Goal: Information Seeking & Learning: Find specific page/section

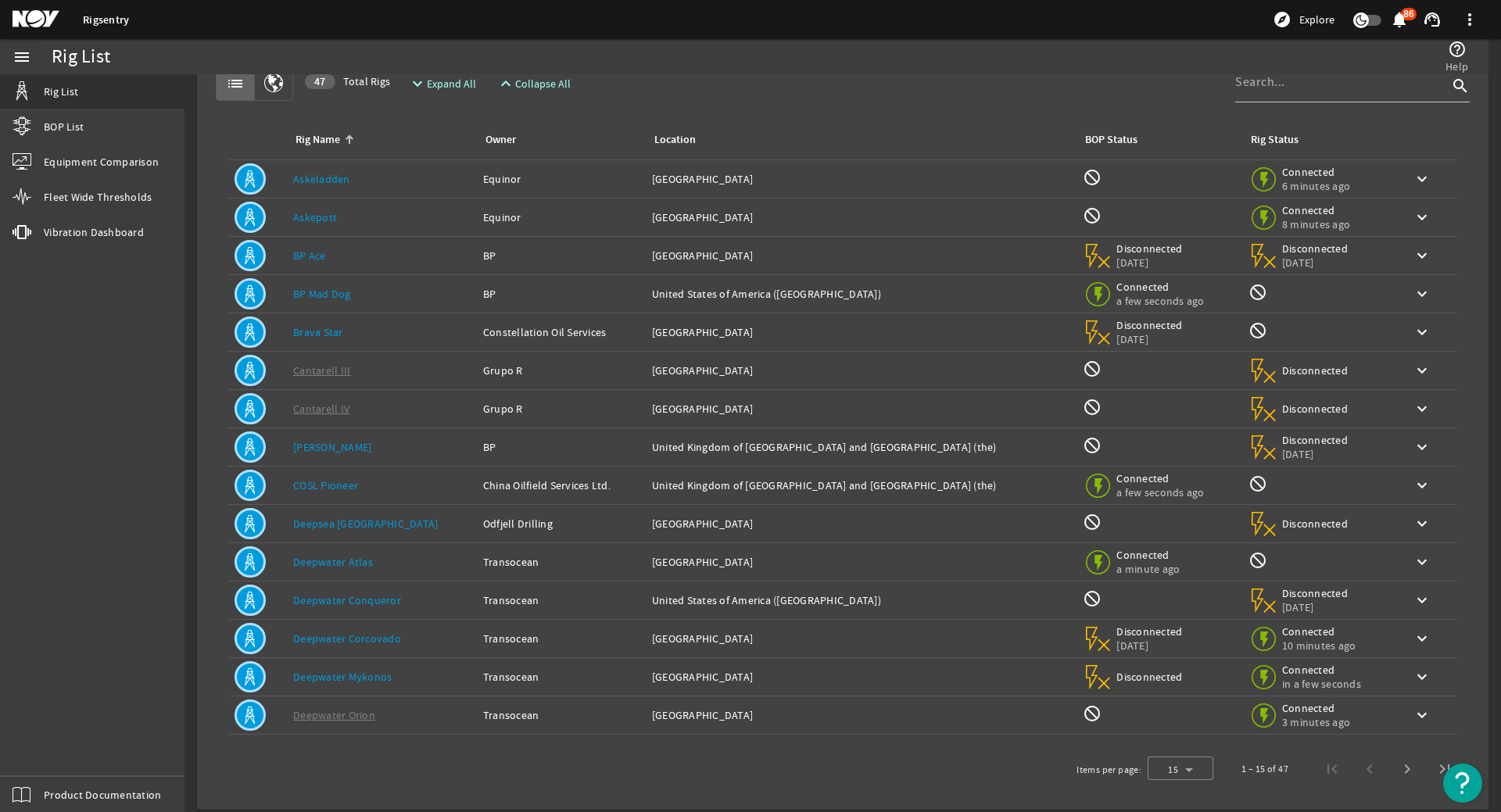
scroll to position [54, 0]
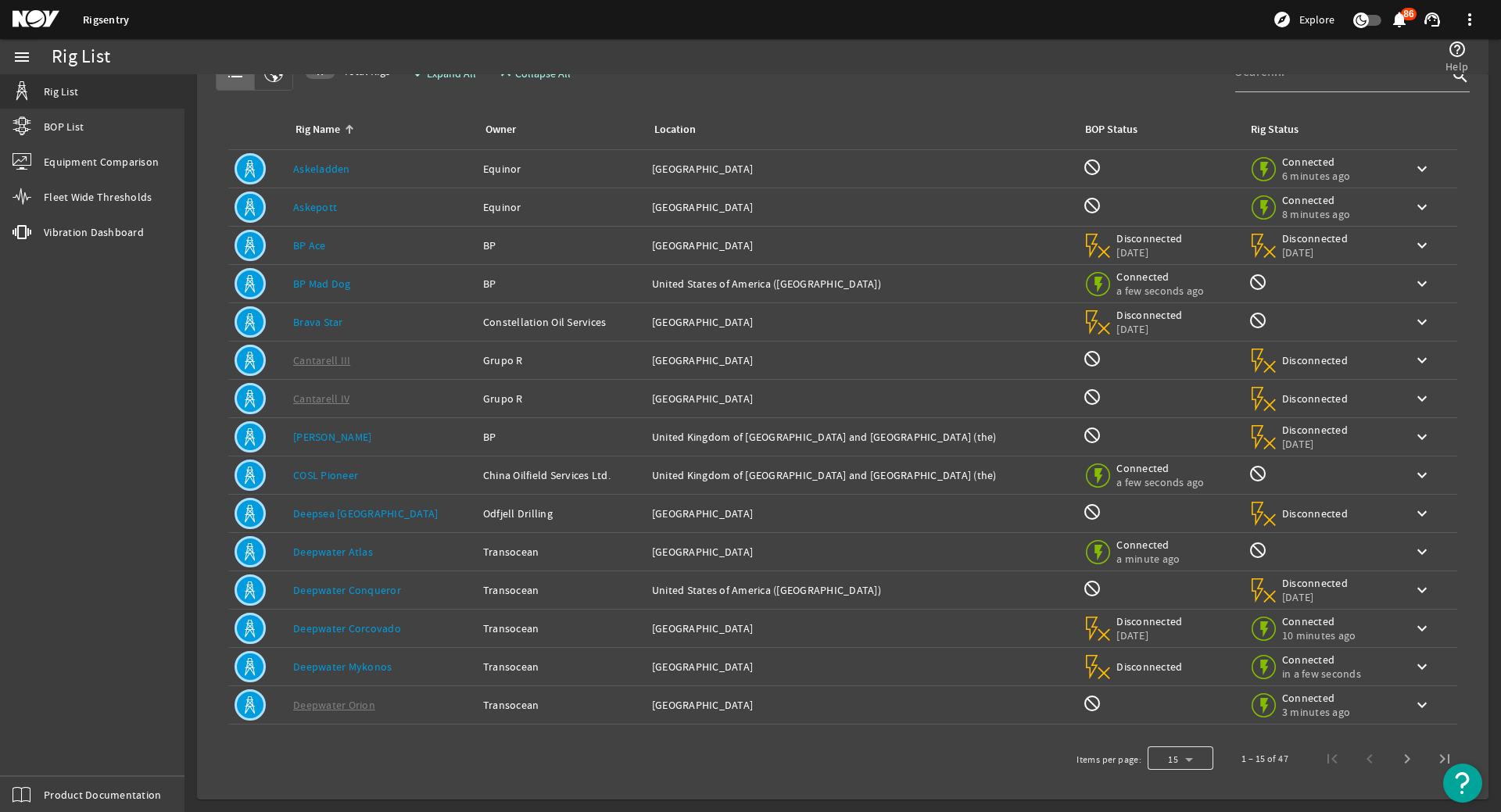
click at [1153, 757] on div at bounding box center [1180, 759] width 66 height 38
click at [1155, 719] on span "25" at bounding box center [1155, 718] width 14 height 19
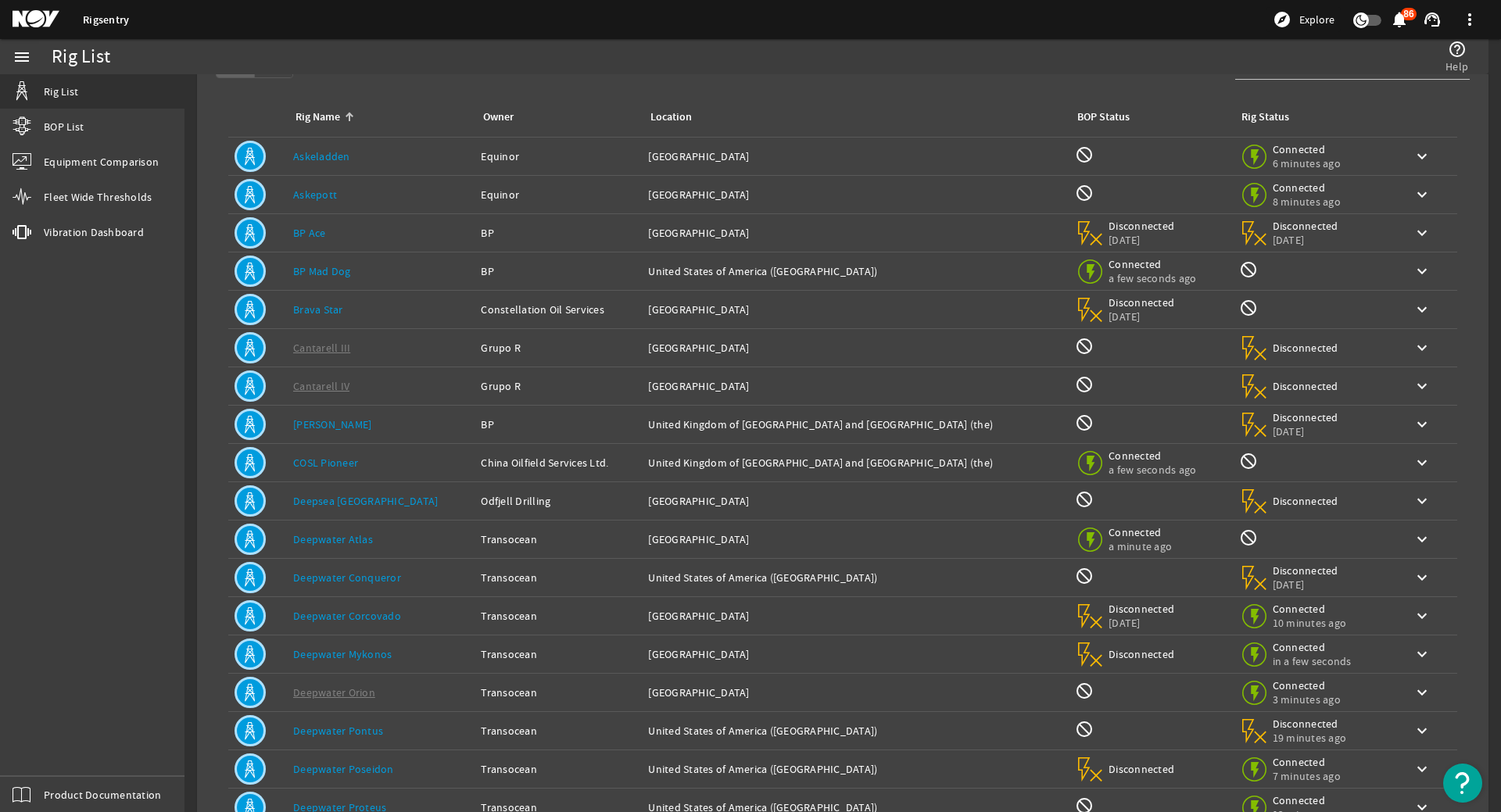
scroll to position [0, 0]
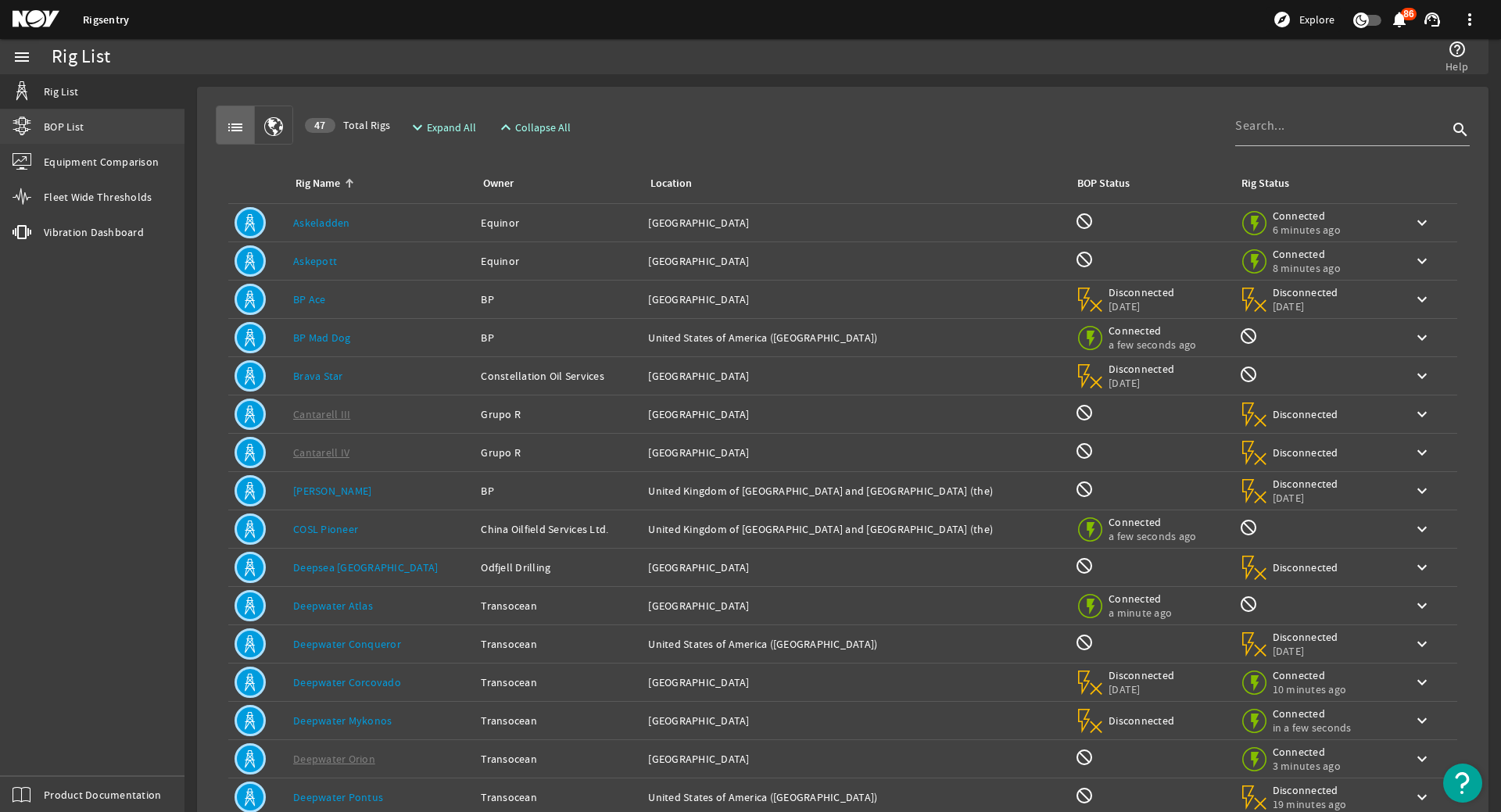
click at [70, 126] on span "BOP List" at bounding box center [63, 126] width 40 height 15
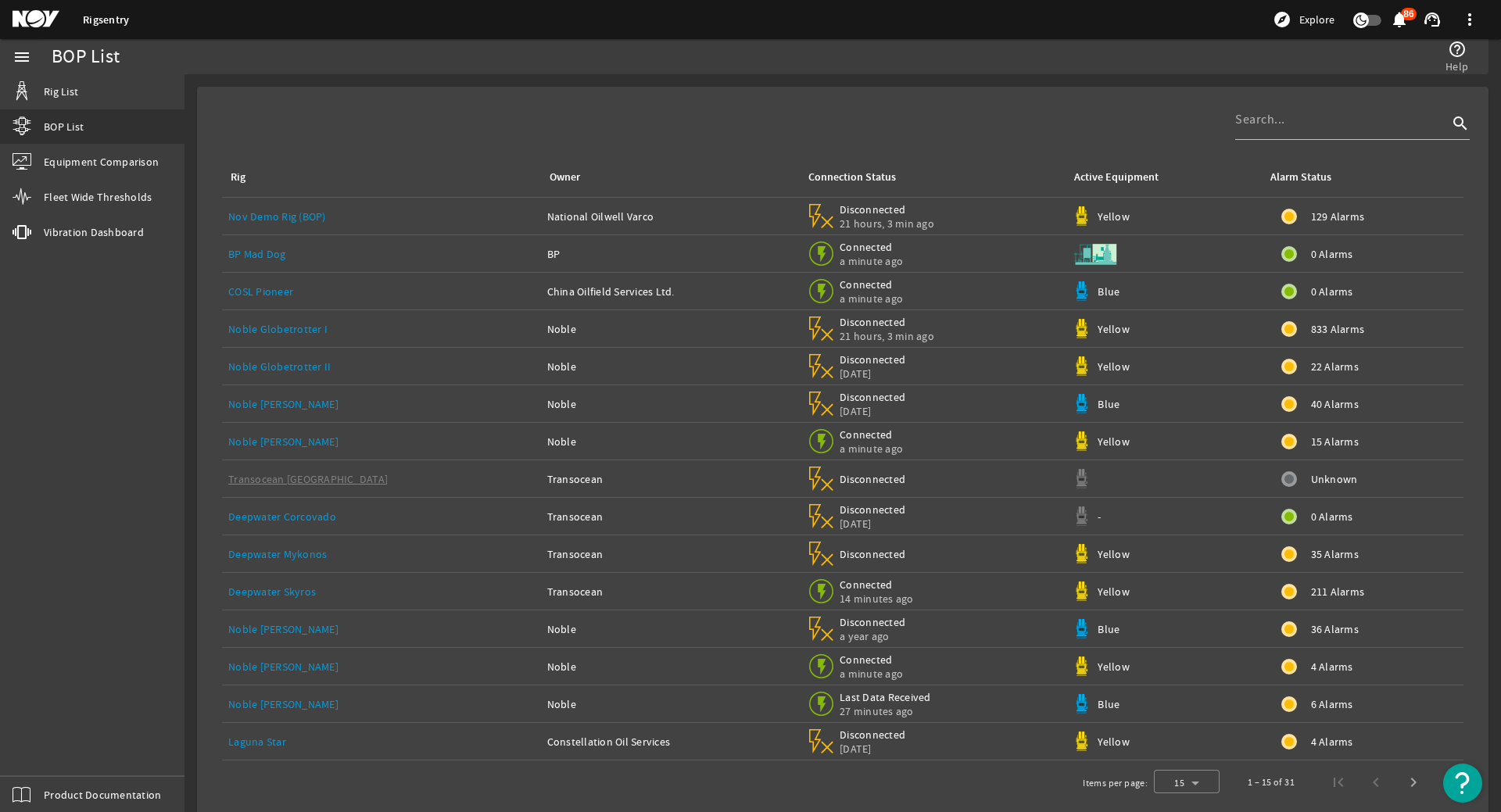
scroll to position [17, 0]
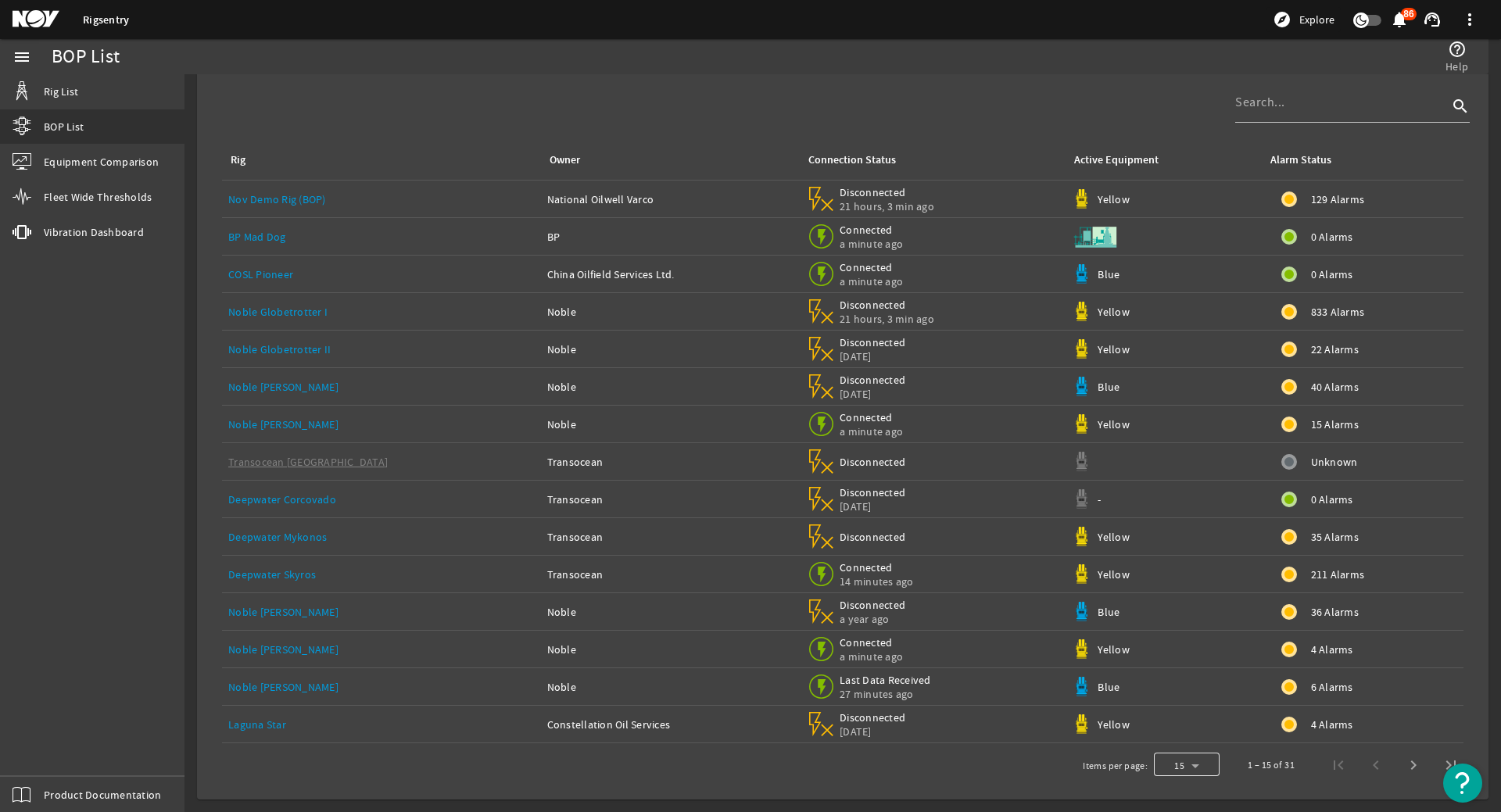
click at [1201, 761] on div at bounding box center [1187, 765] width 66 height 38
click at [1184, 693] on mat-option "50" at bounding box center [1175, 687] width 66 height 38
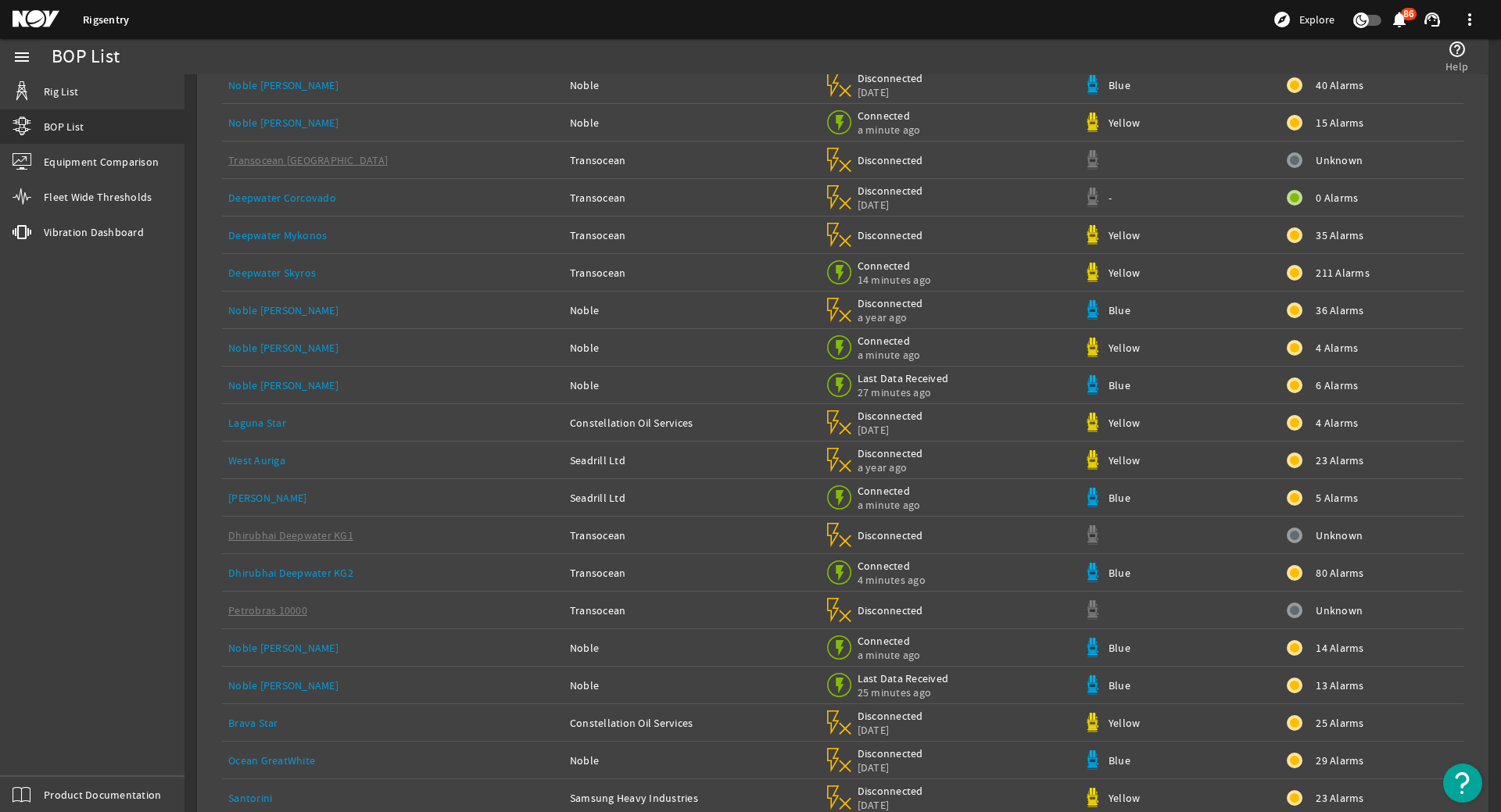
scroll to position [617, 0]
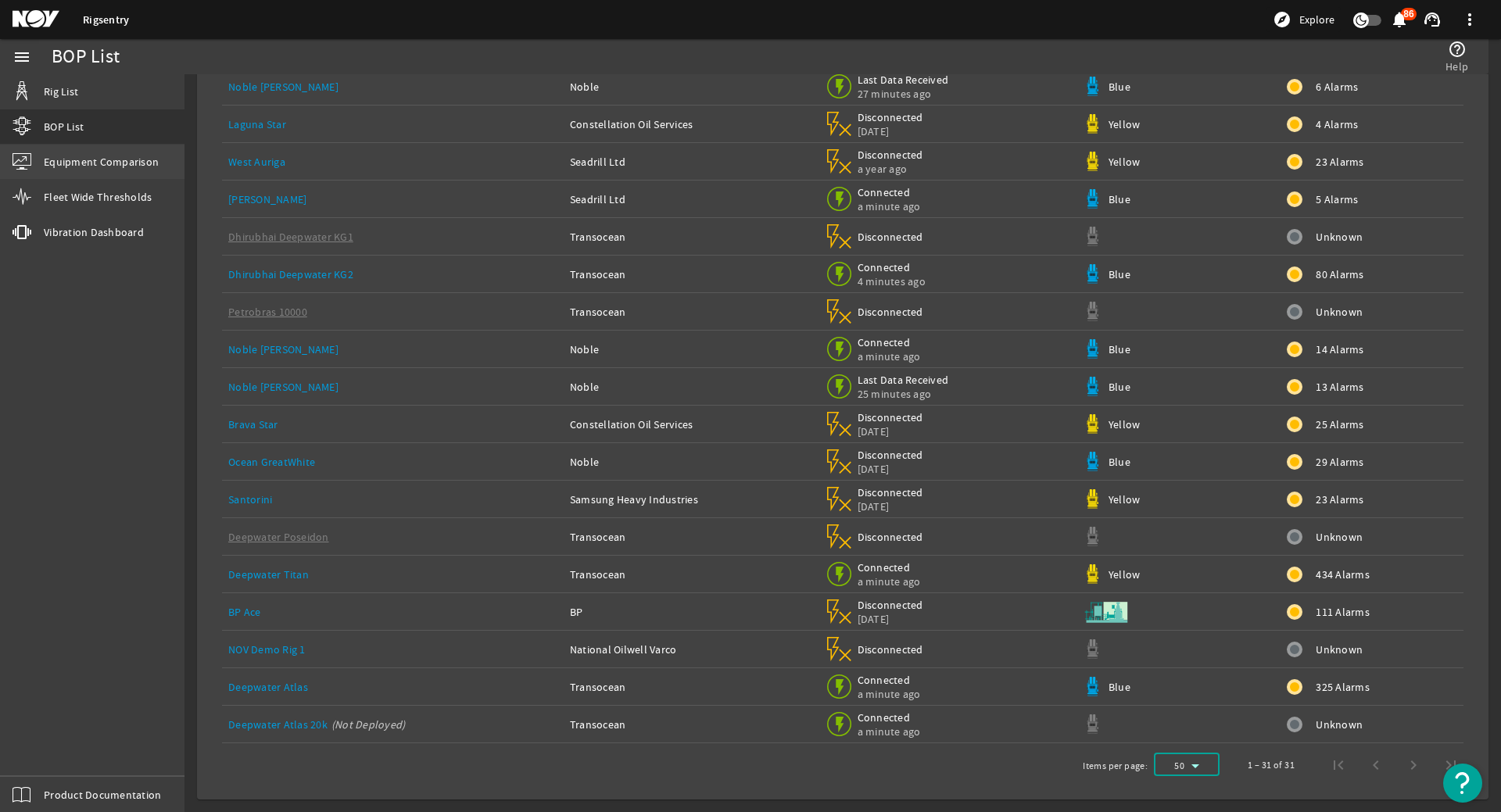
click at [62, 161] on span "Equipment Comparison" at bounding box center [100, 161] width 115 height 15
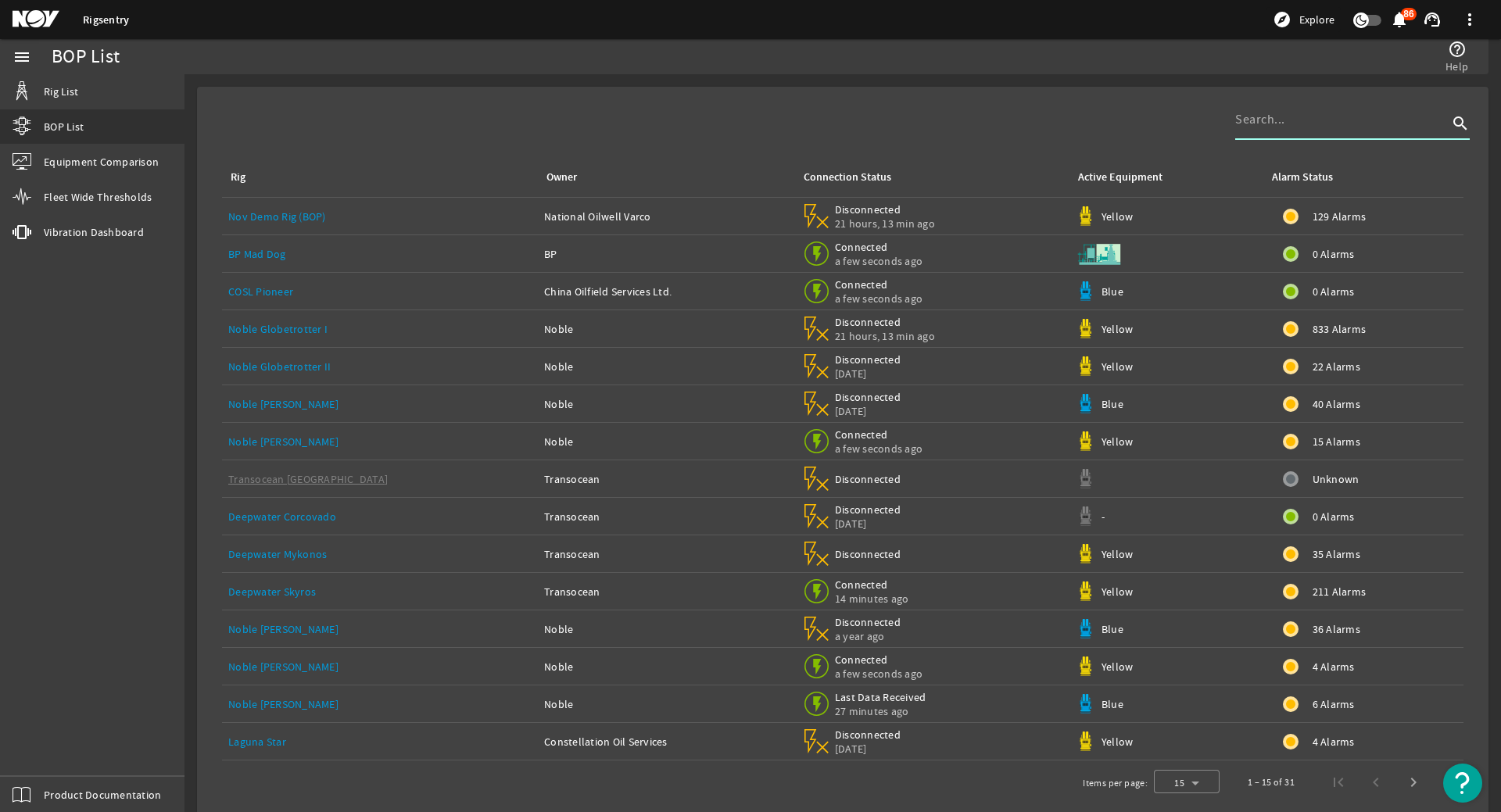
click at [1305, 124] on input at bounding box center [1341, 119] width 212 height 19
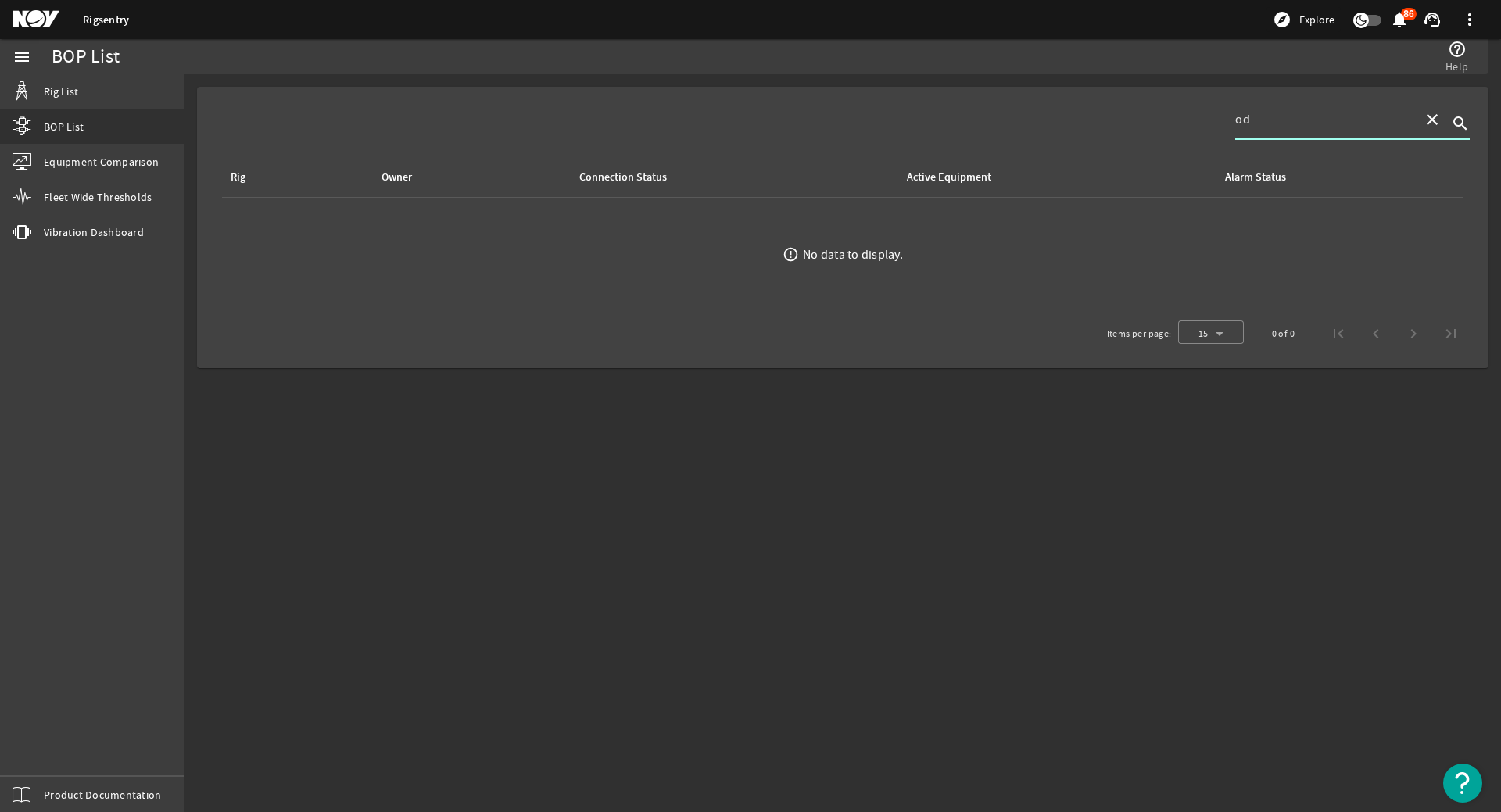
type input "o"
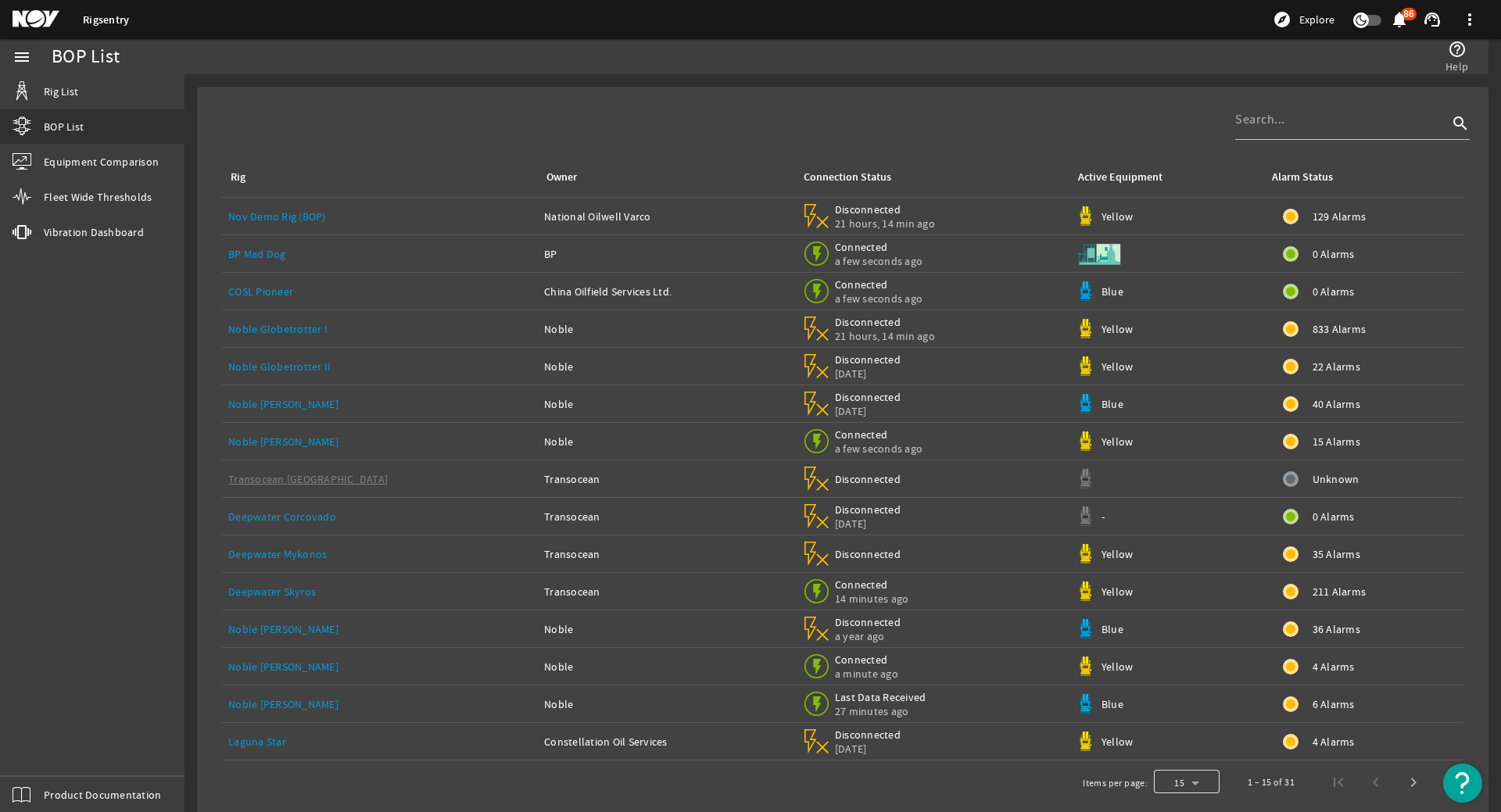
click at [1170, 789] on div at bounding box center [1187, 782] width 66 height 38
click at [1168, 751] on mat-option "100" at bounding box center [1175, 742] width 66 height 38
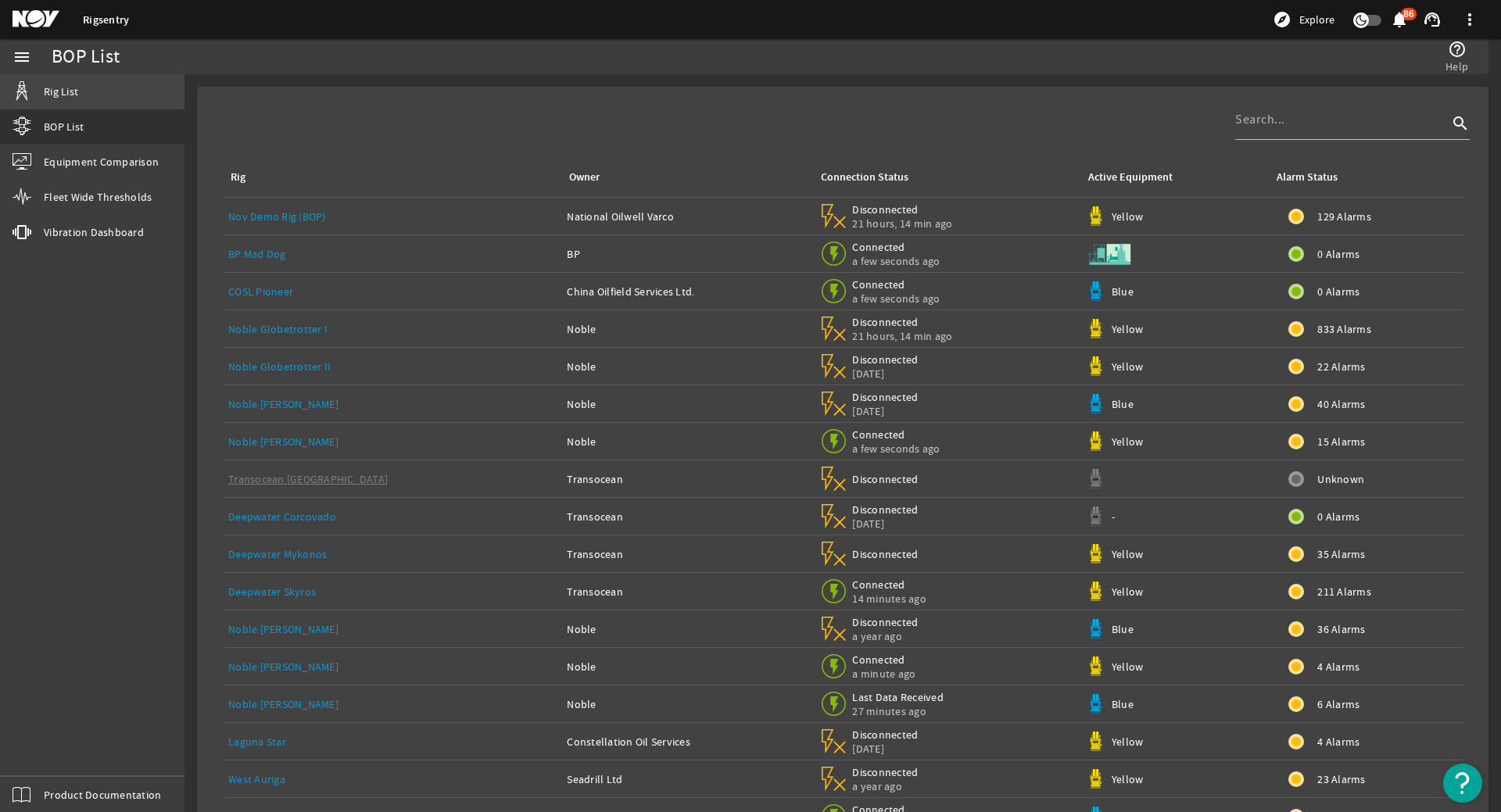
click at [78, 102] on link "Rig List" at bounding box center [92, 91] width 184 height 34
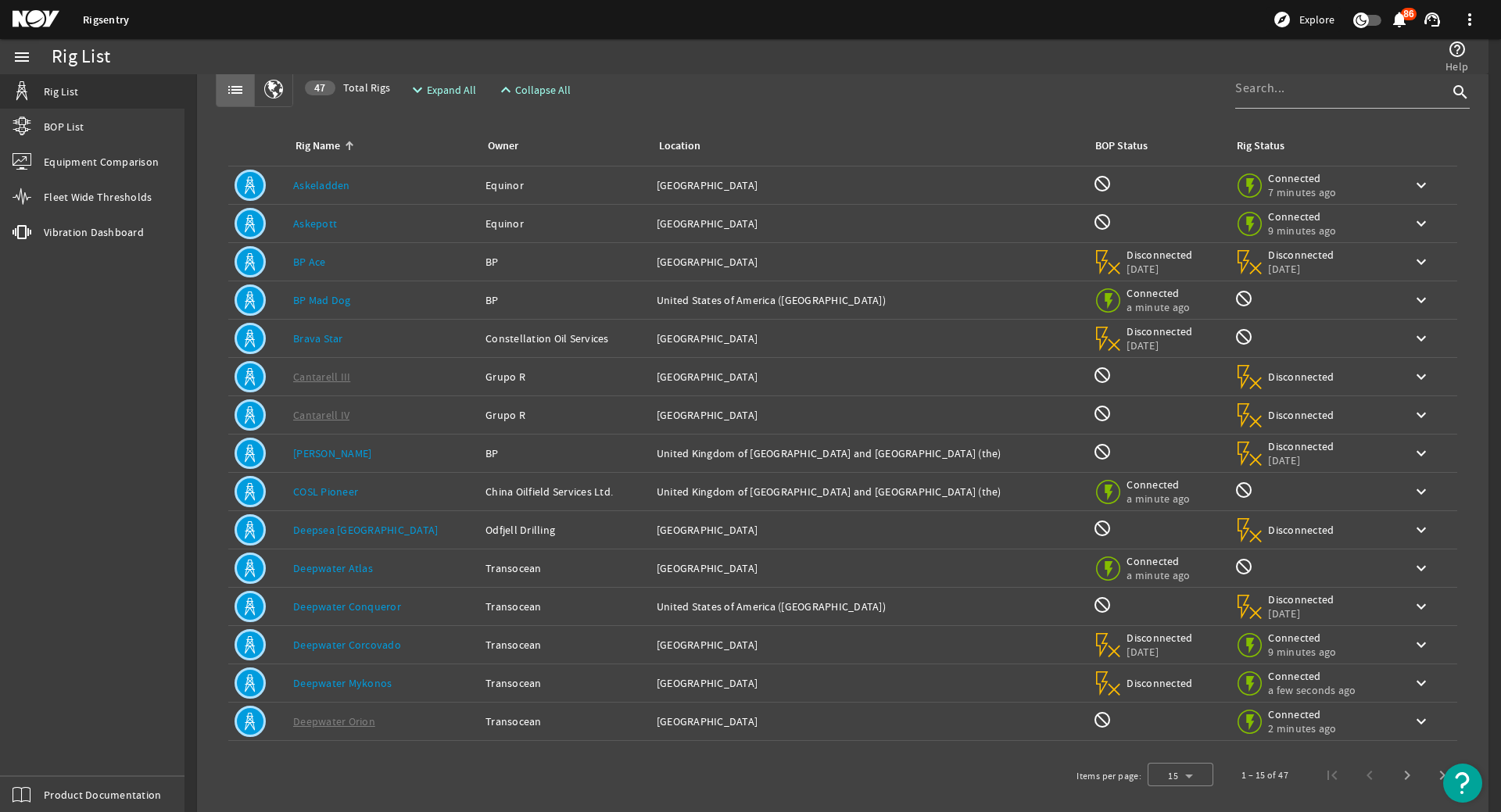
scroll to position [54, 0]
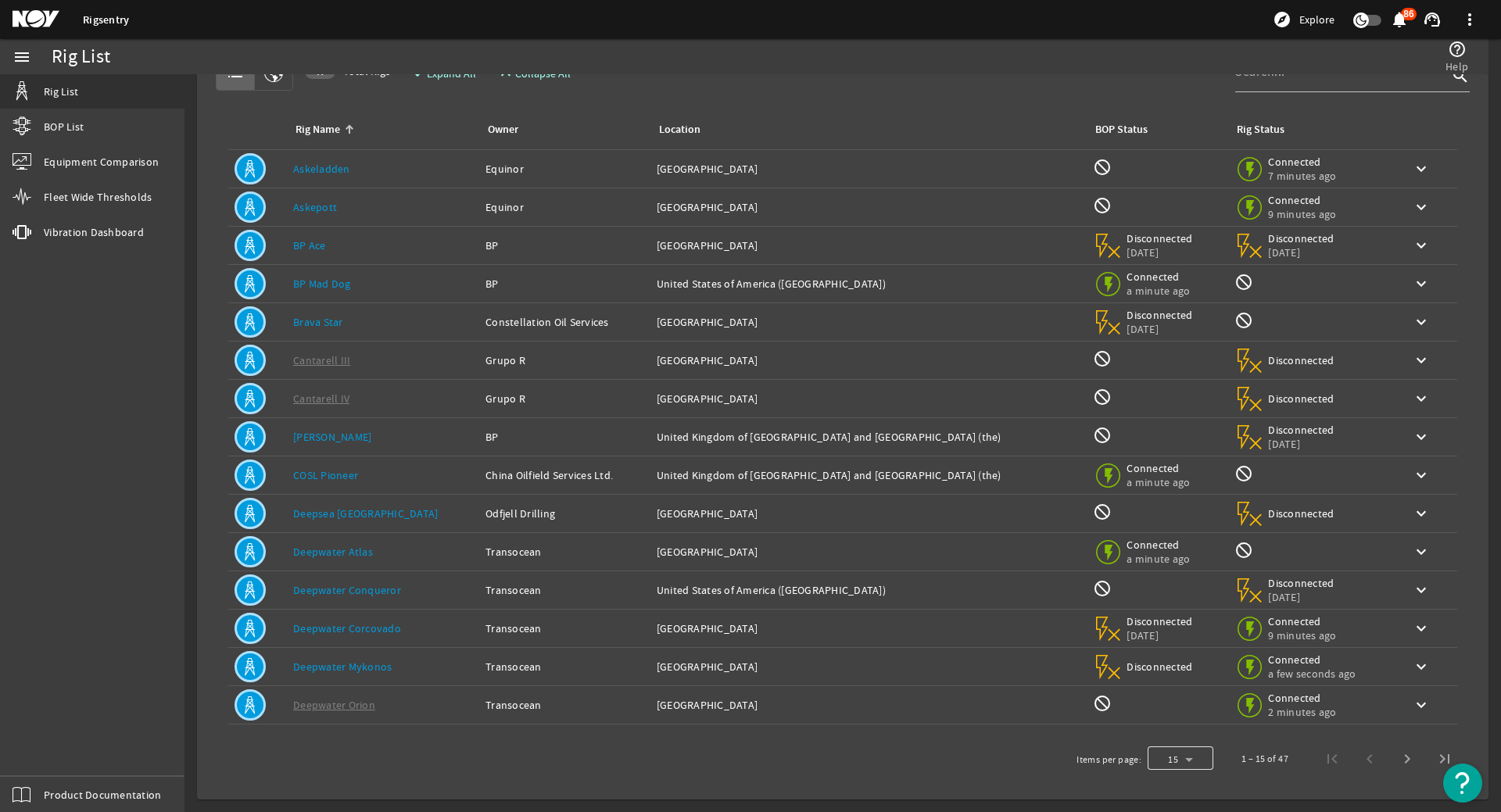
click at [1166, 759] on div at bounding box center [1180, 759] width 66 height 38
click at [1176, 720] on mat-option "25" at bounding box center [1168, 718] width 66 height 38
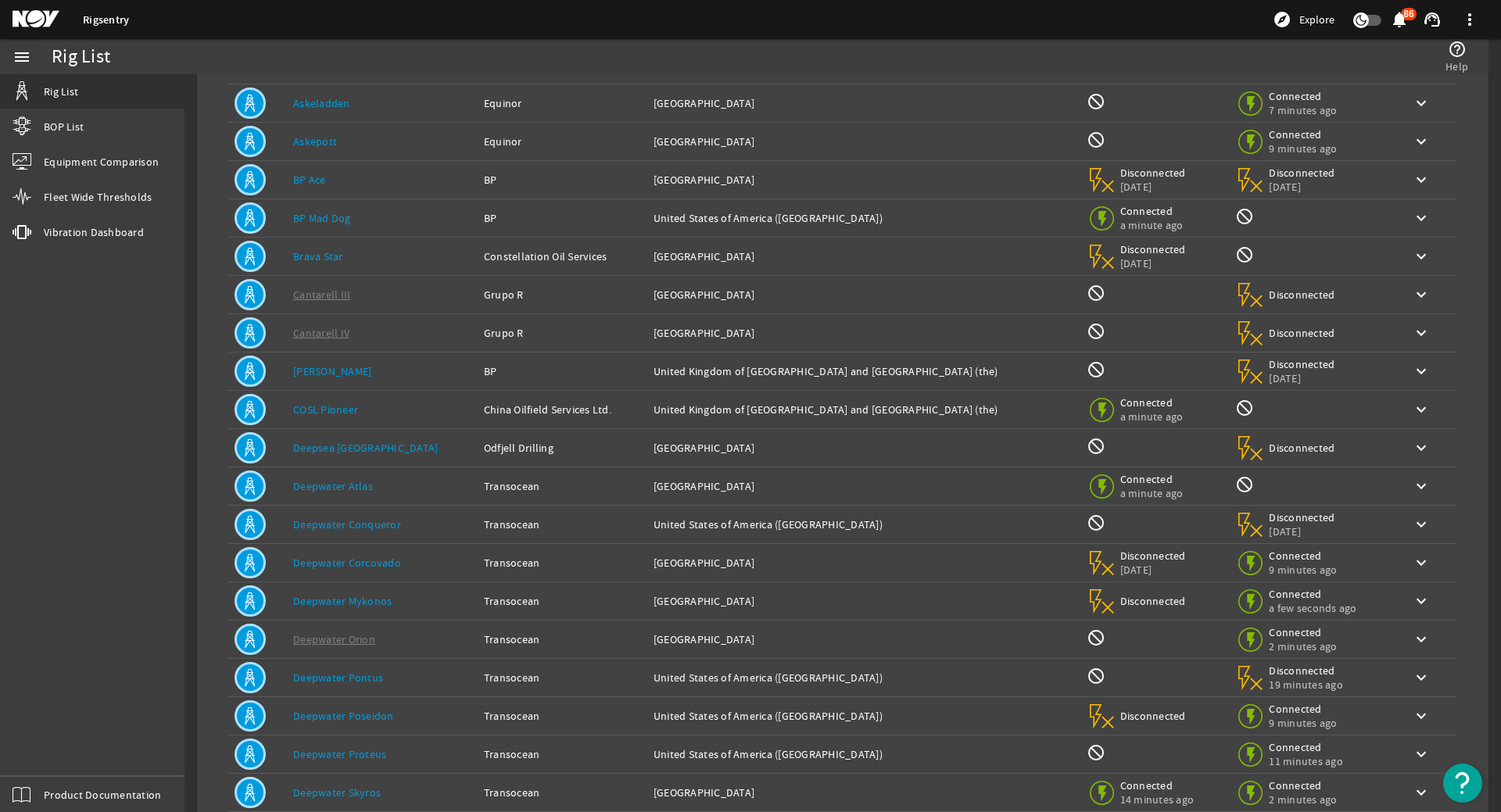
scroll to position [46, 0]
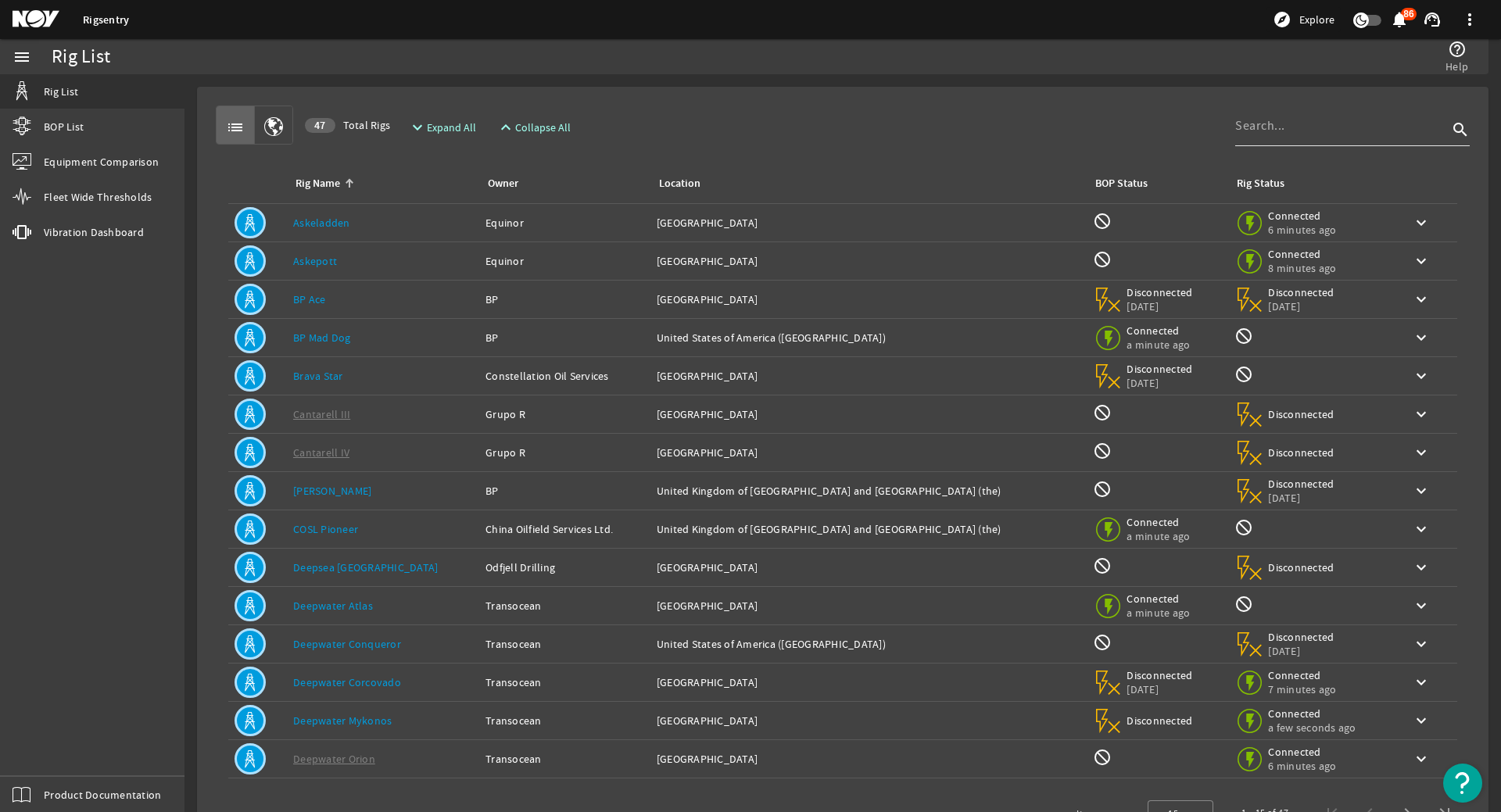
click at [1316, 135] on input at bounding box center [1341, 126] width 212 height 19
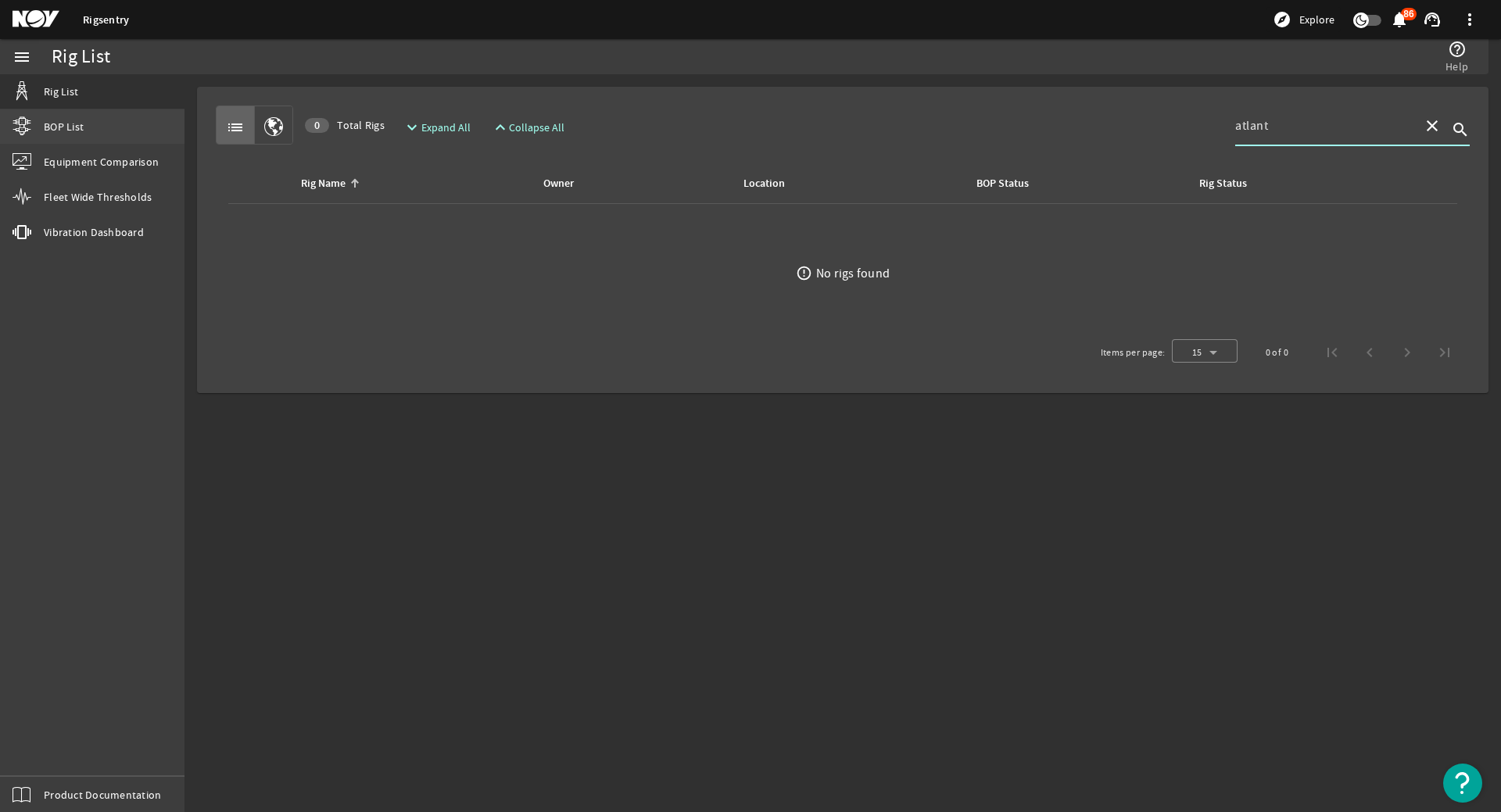
type input "atlant"
click at [61, 132] on span "BOP List" at bounding box center [63, 126] width 40 height 15
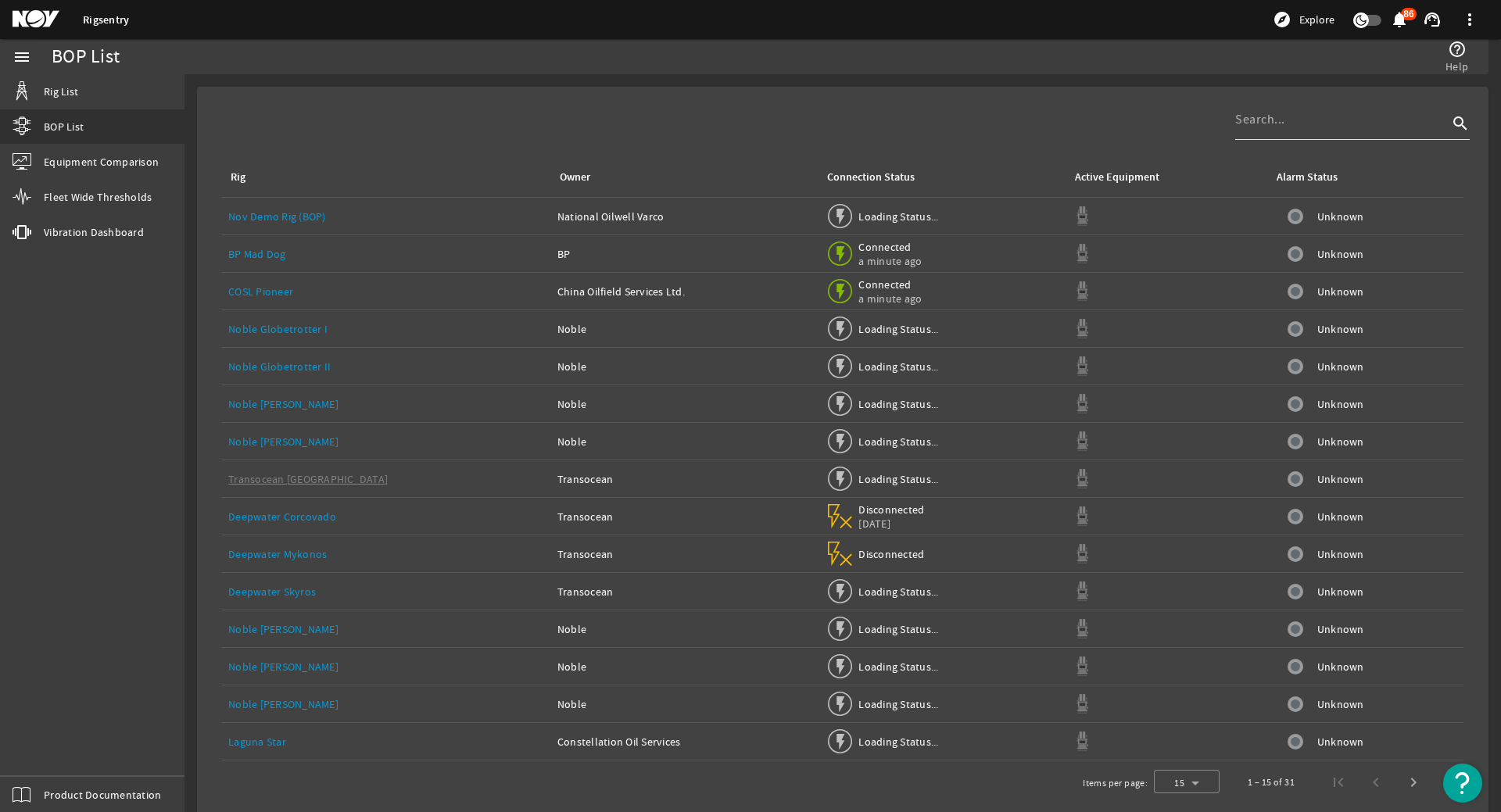
click at [1259, 113] on input at bounding box center [1341, 119] width 212 height 19
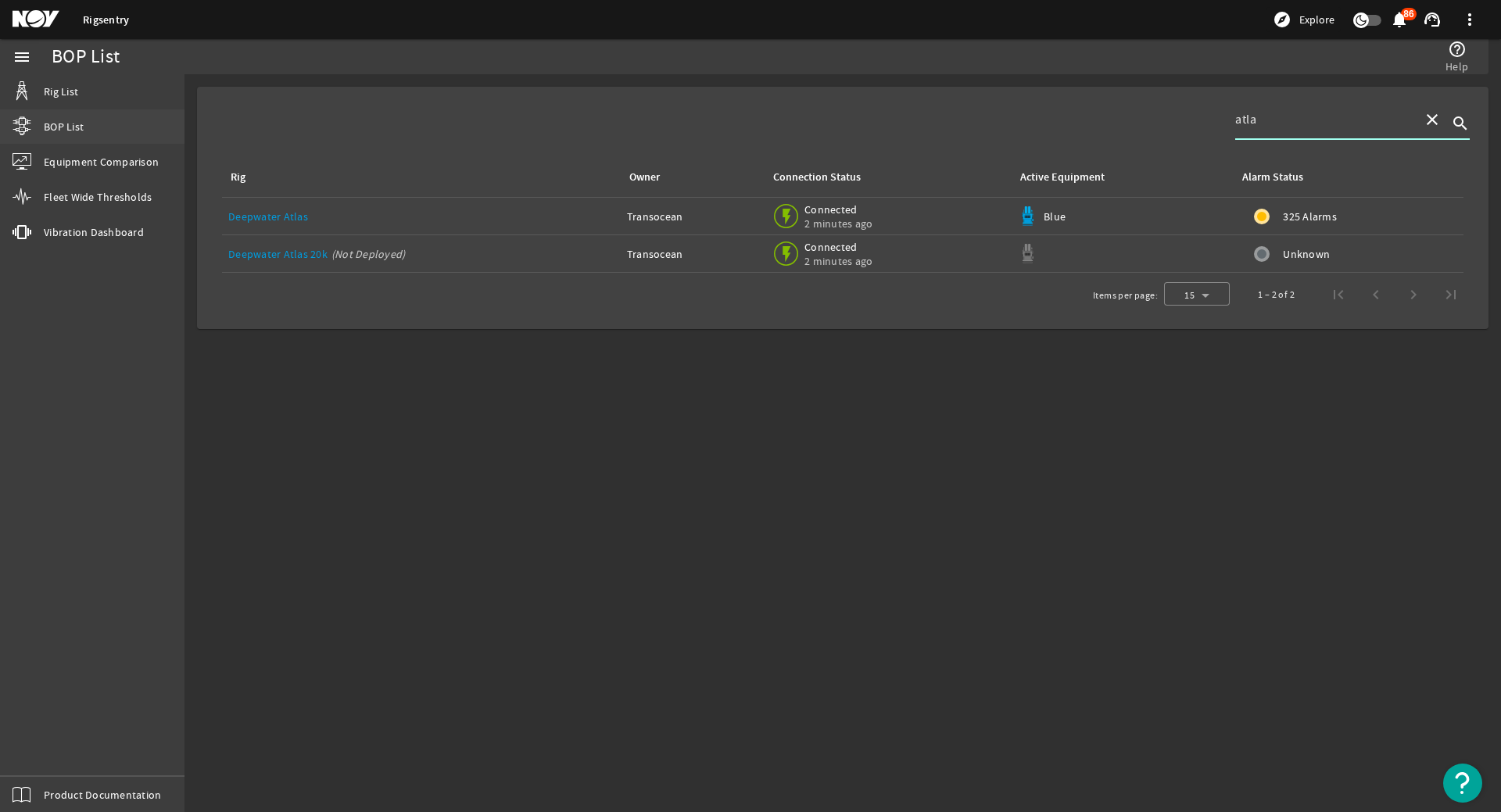
type input "atla"
click at [82, 117] on link "BOP List" at bounding box center [92, 126] width 184 height 34
click at [73, 74] on link "Rig List" at bounding box center [92, 91] width 184 height 34
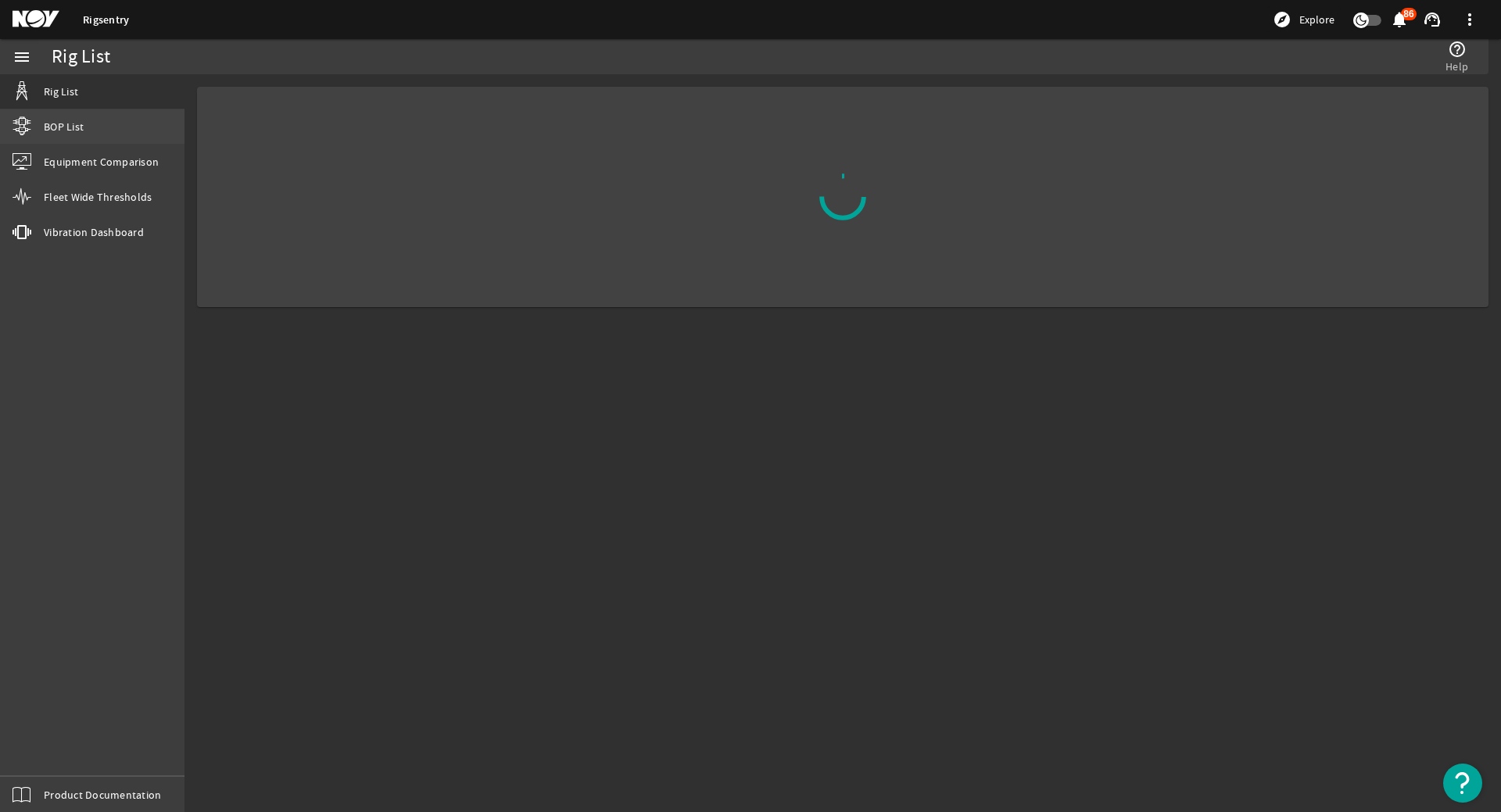
click at [74, 137] on link "BOP List" at bounding box center [92, 126] width 184 height 34
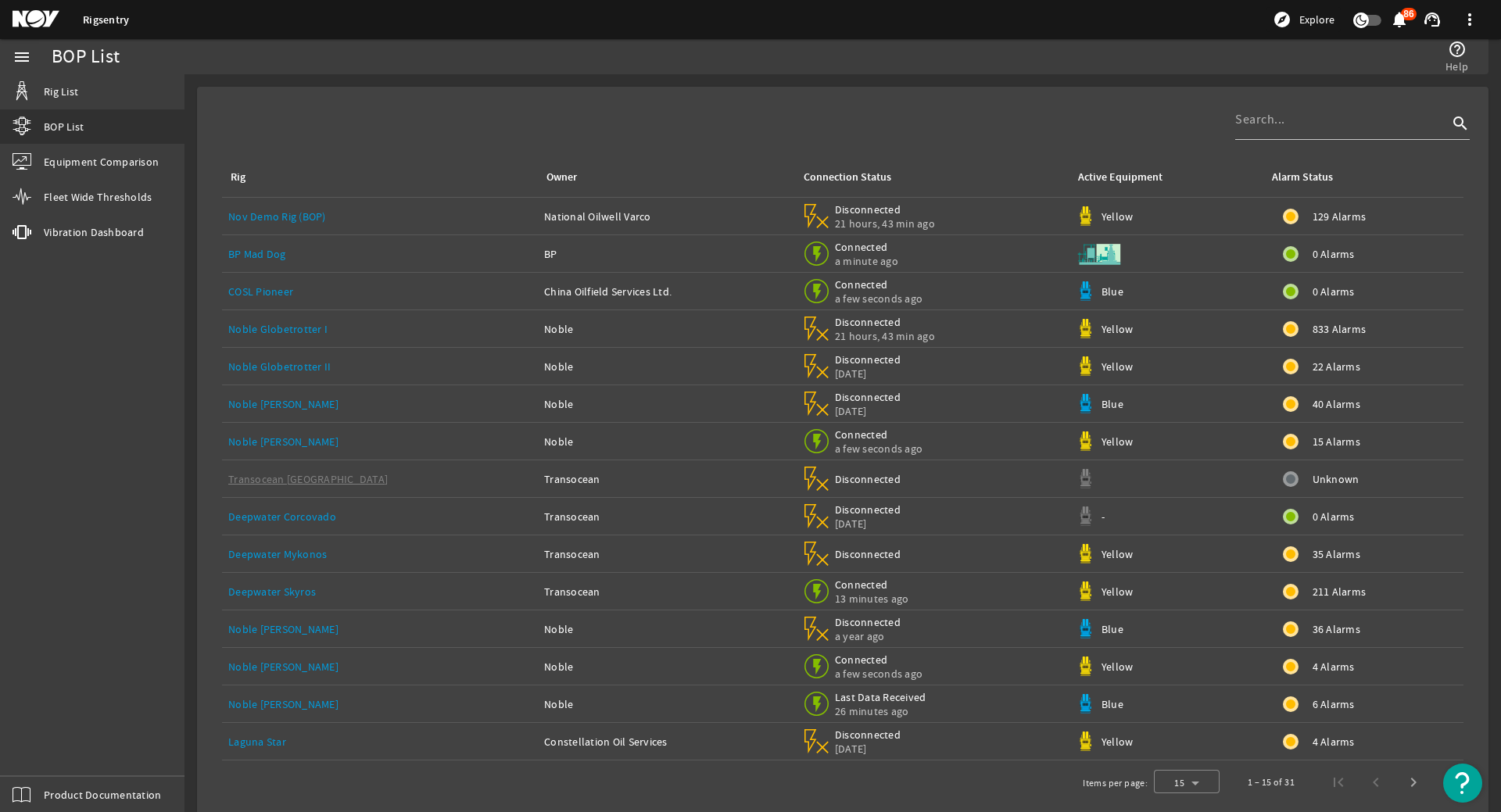
scroll to position [17, 0]
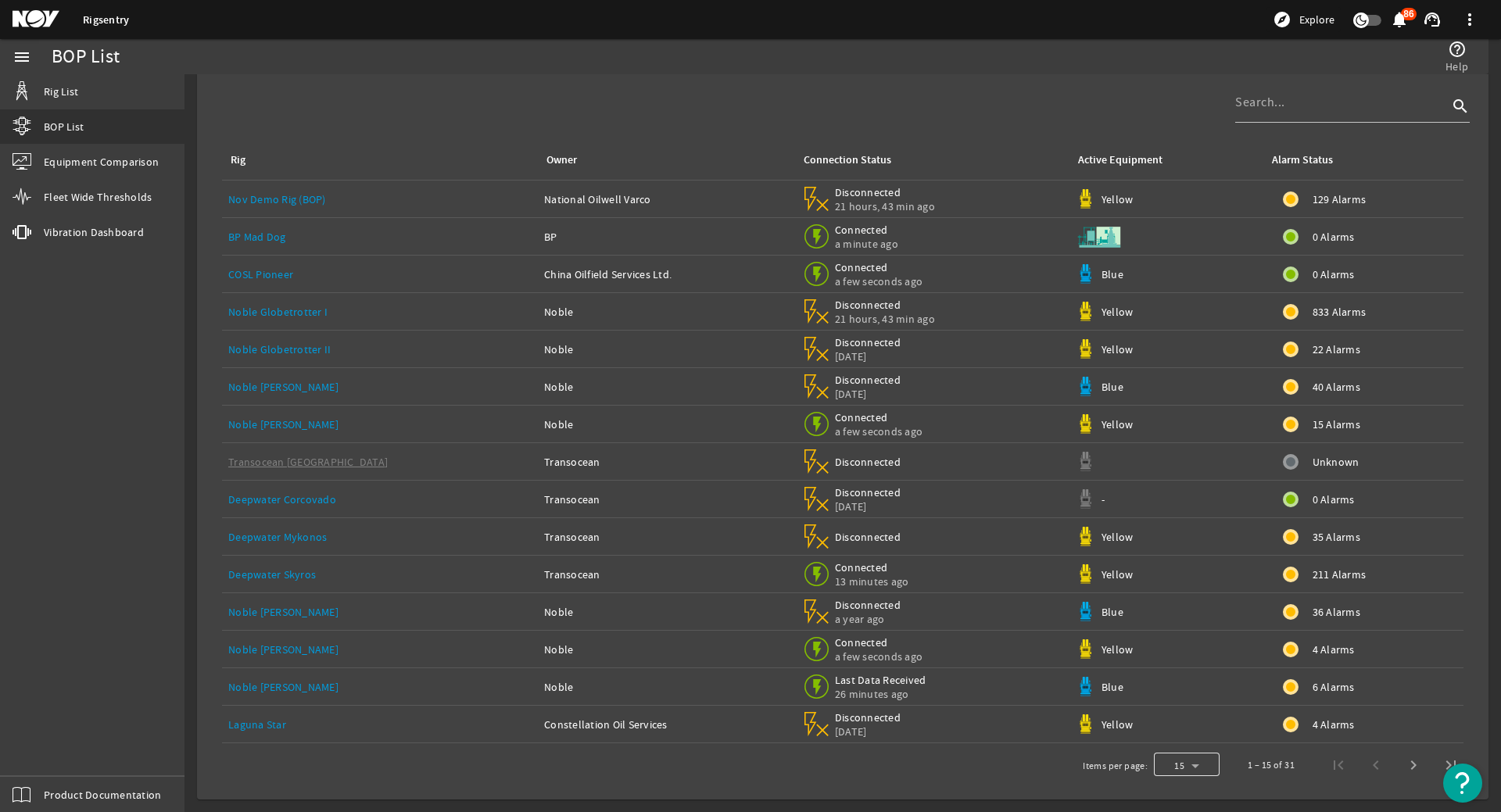
click at [1181, 761] on div at bounding box center [1187, 765] width 66 height 38
click at [1174, 733] on span "100" at bounding box center [1165, 723] width 20 height 19
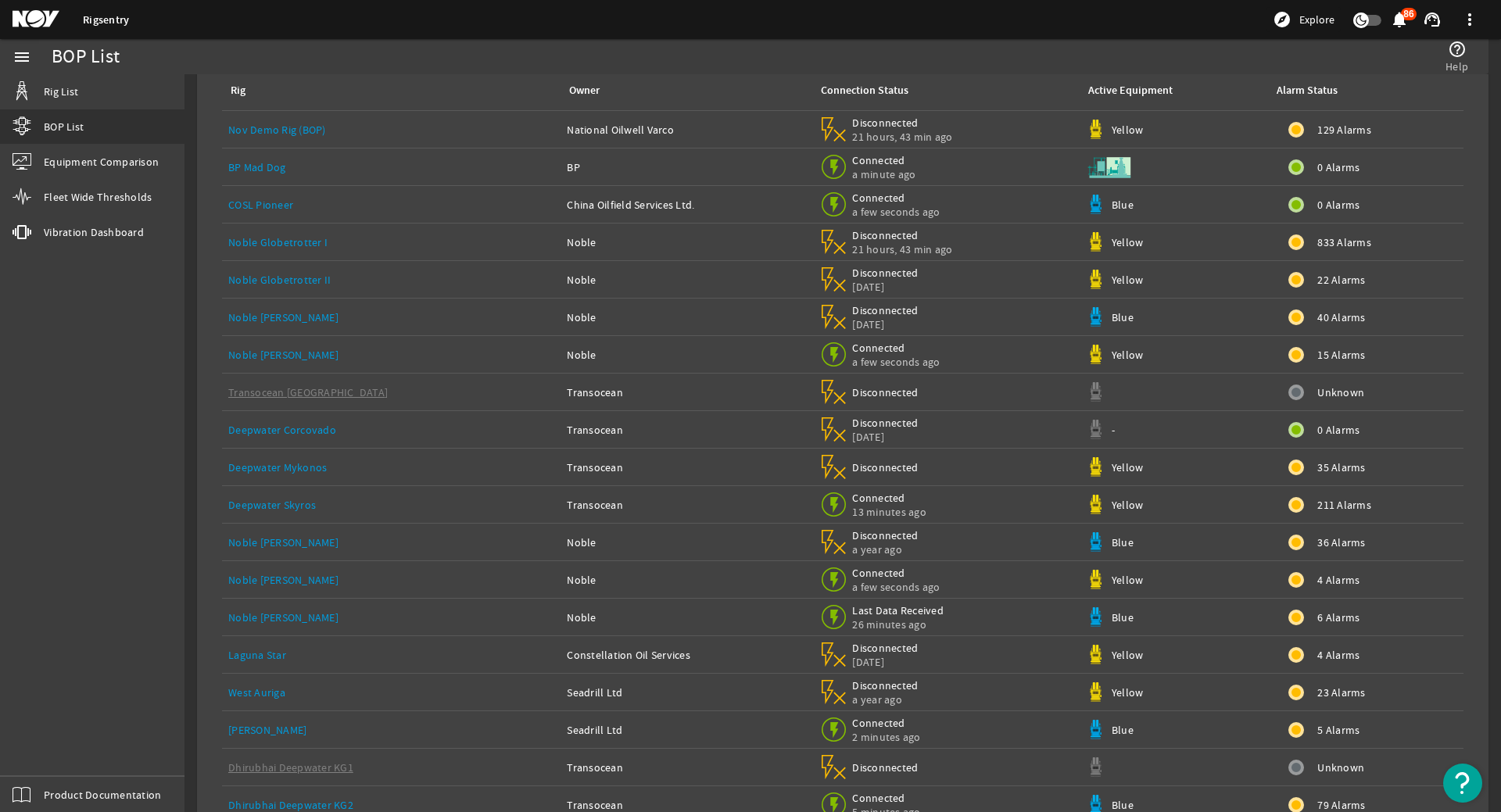
scroll to position [0, 0]
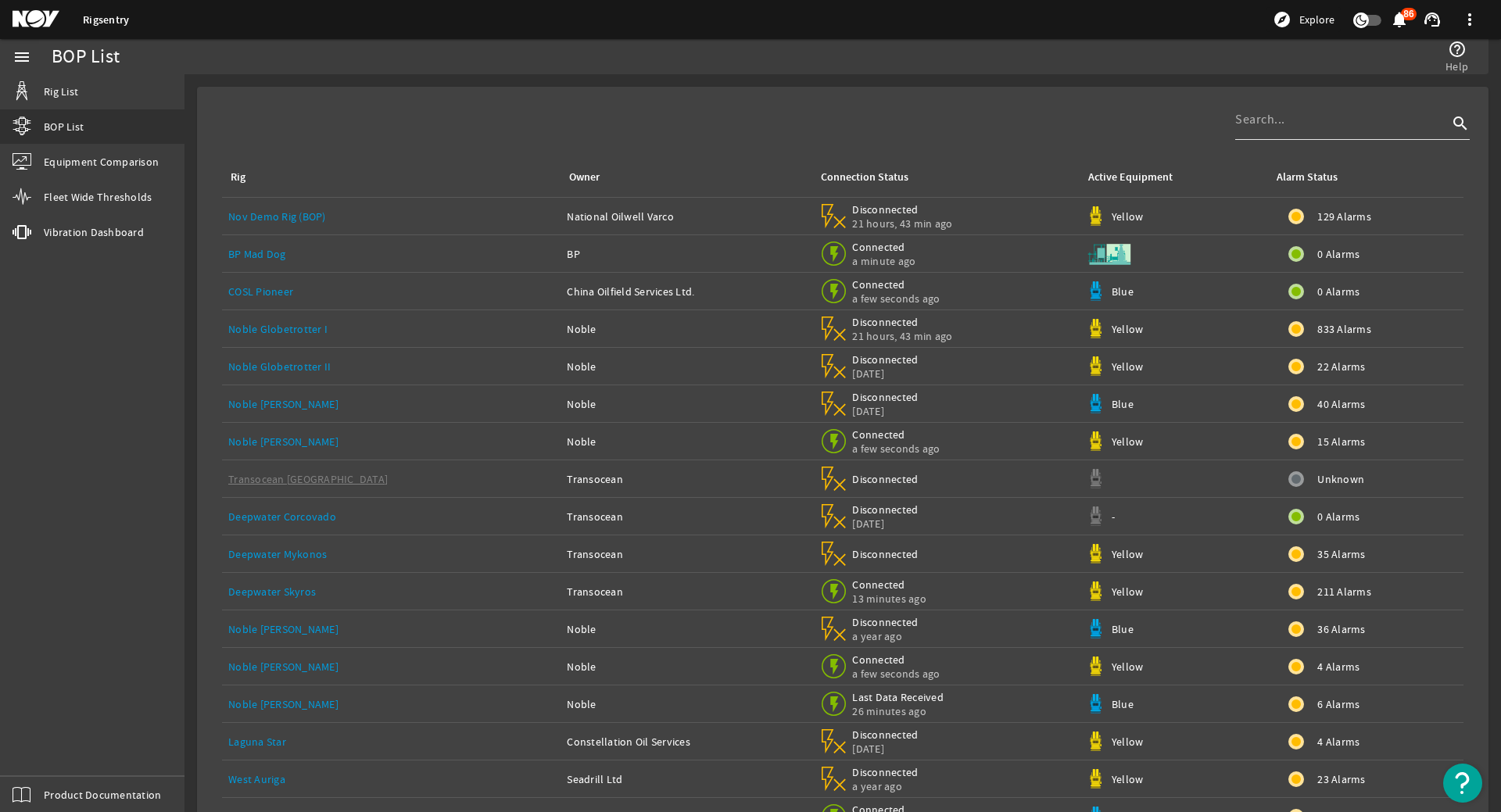
click at [1311, 106] on div at bounding box center [1341, 119] width 212 height 41
click at [1287, 117] on input at bounding box center [1341, 119] width 212 height 19
type input "atlan"
